Goal: Find specific page/section: Find specific page/section

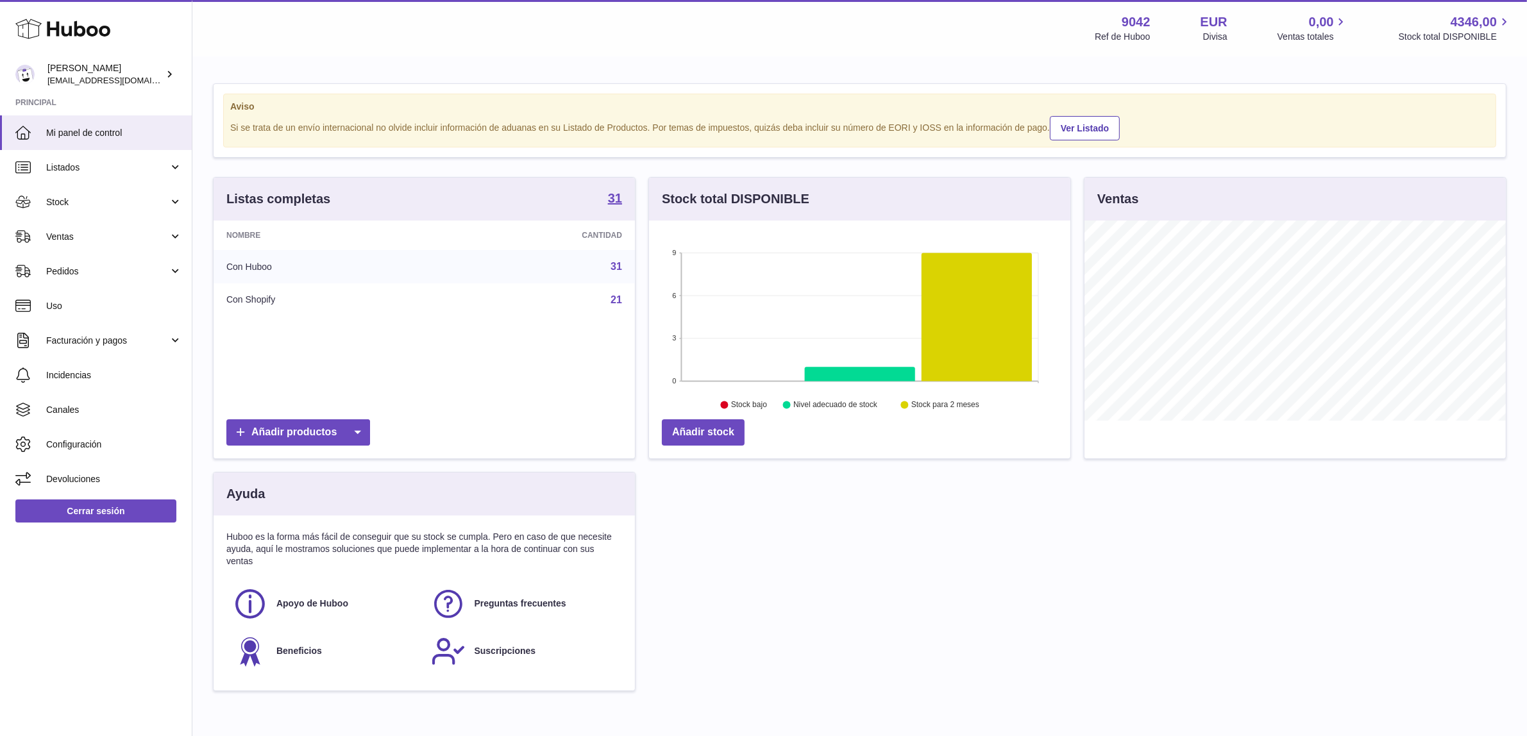
scroll to position [200, 421]
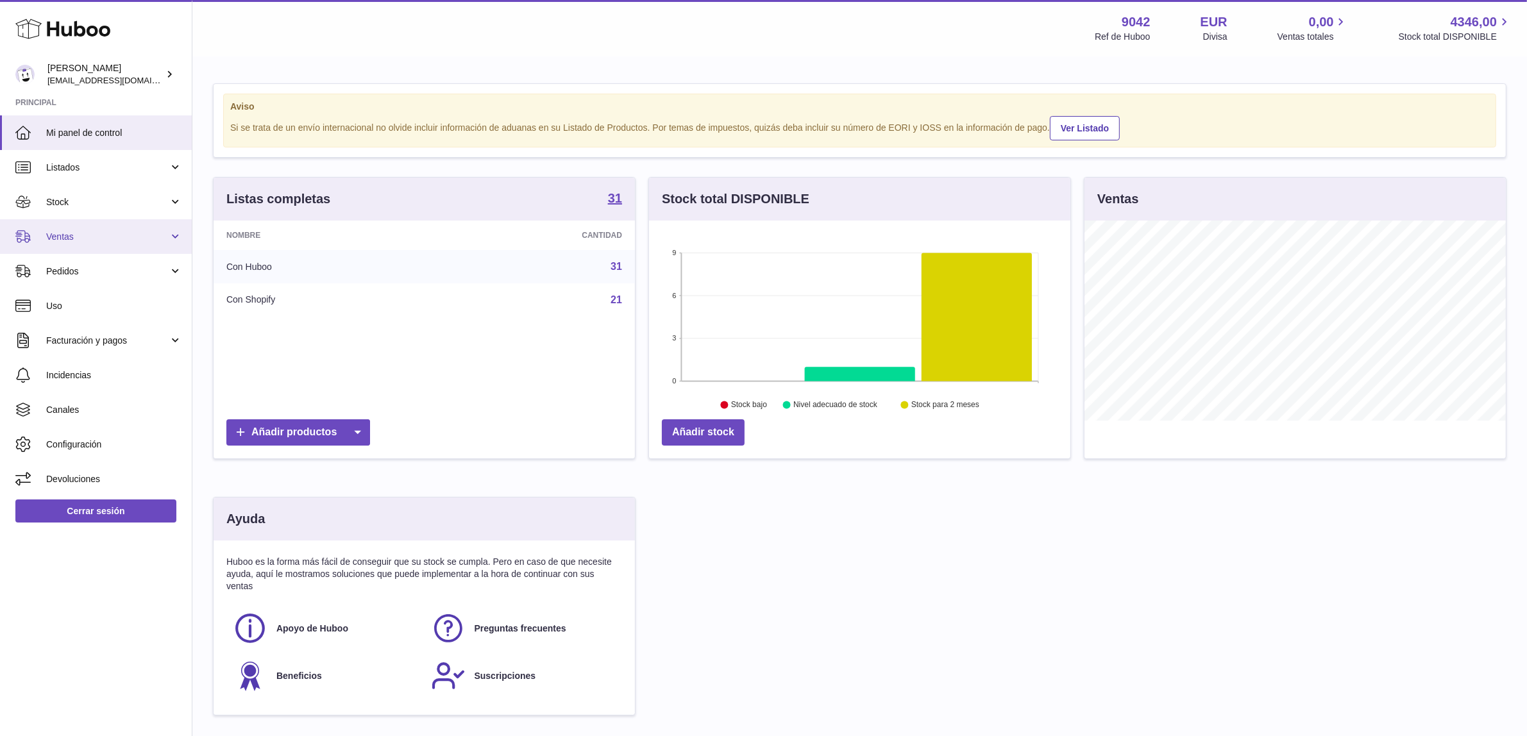
click at [61, 238] on span "Ventas" at bounding box center [107, 237] width 123 height 12
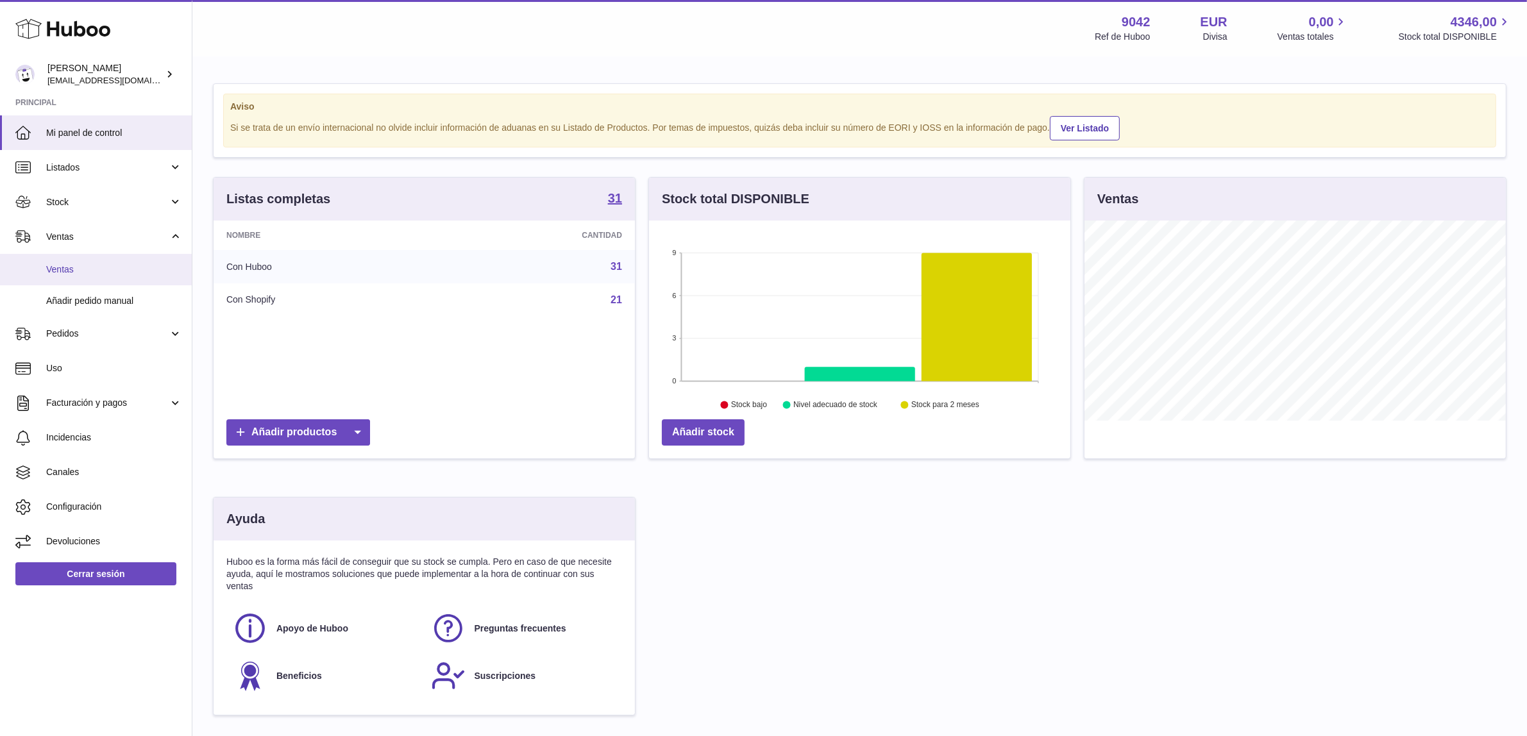
click at [63, 271] on span "Ventas" at bounding box center [114, 270] width 136 height 12
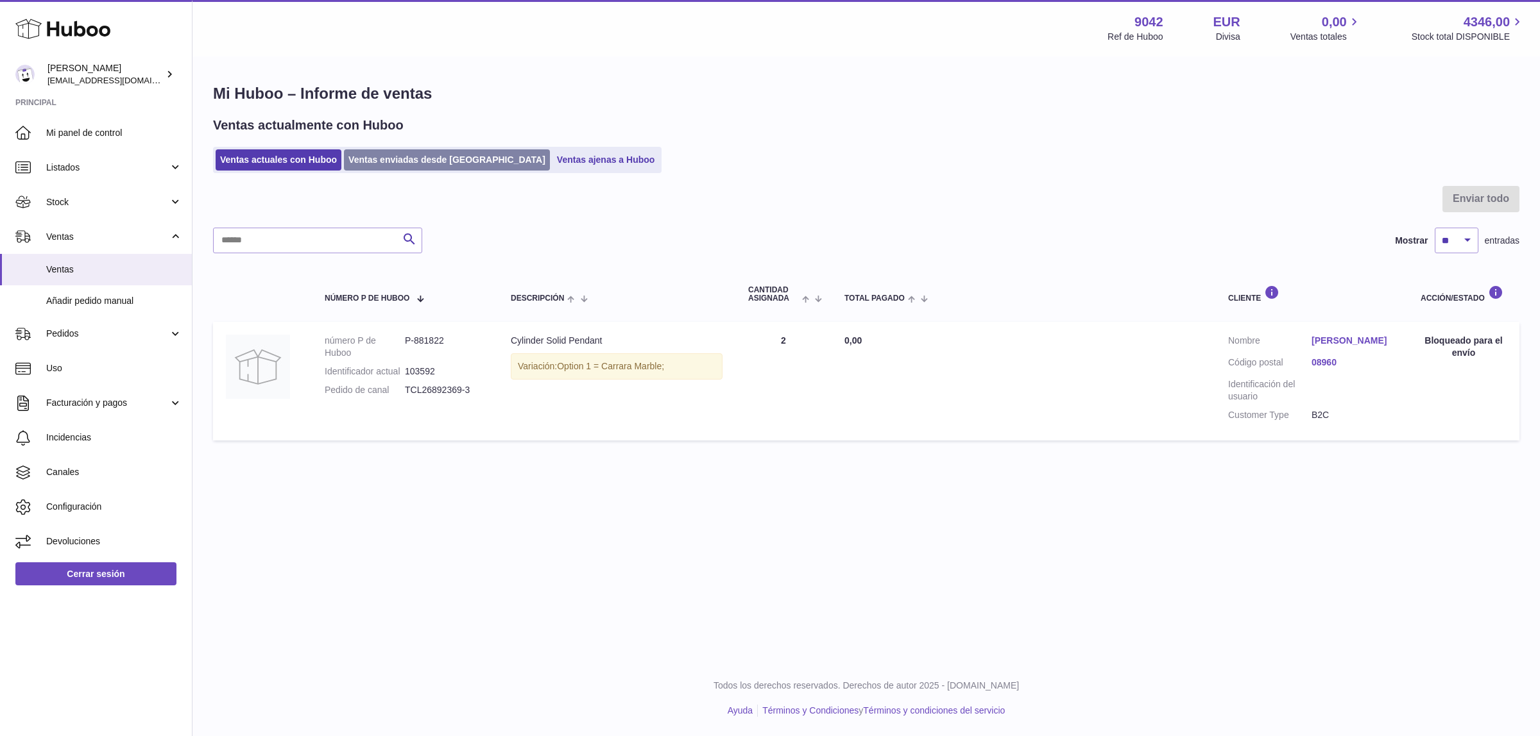
click at [439, 162] on link "Ventas enviadas desde [GEOGRAPHIC_DATA]" at bounding box center [447, 159] width 206 height 21
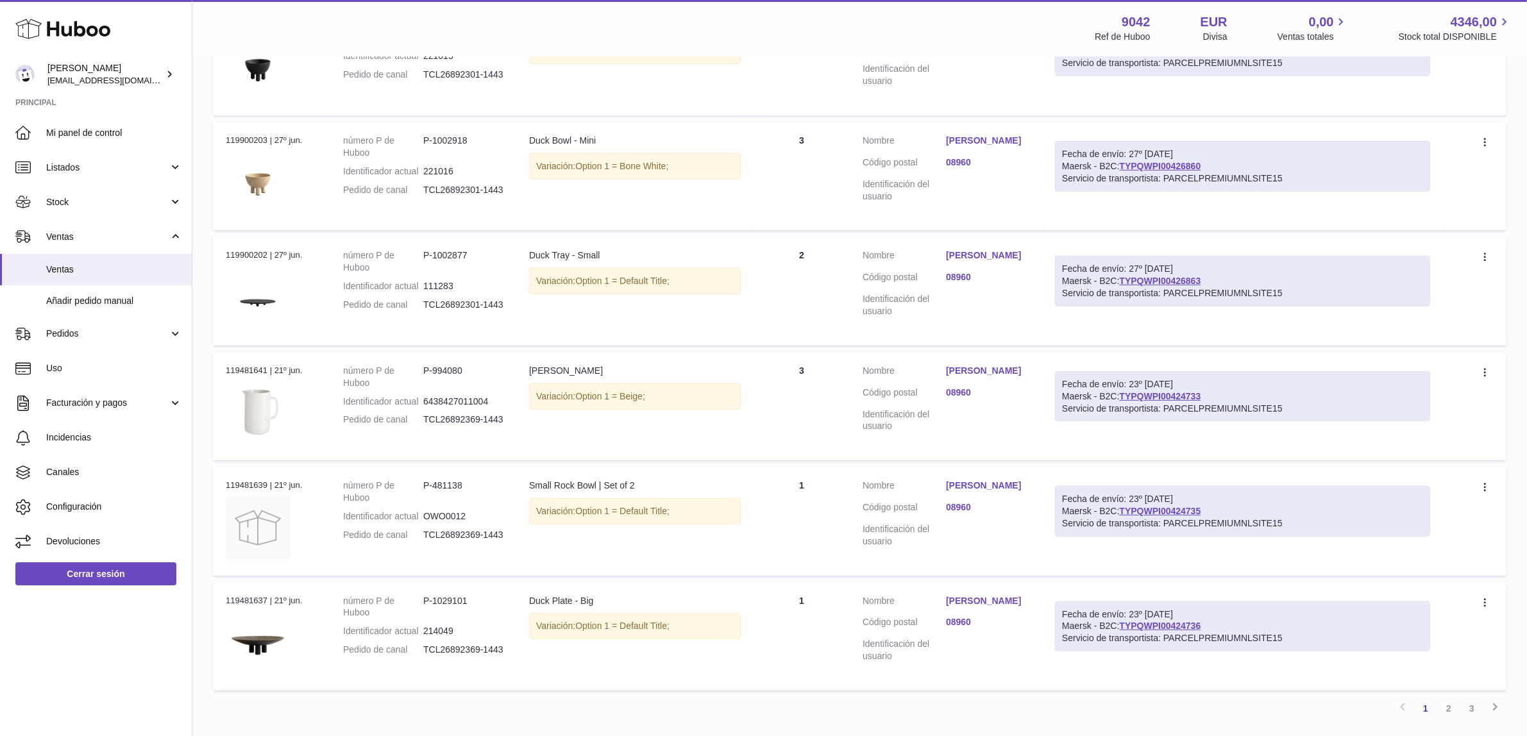
scroll to position [882, 0]
